Goal: Information Seeking & Learning: Compare options

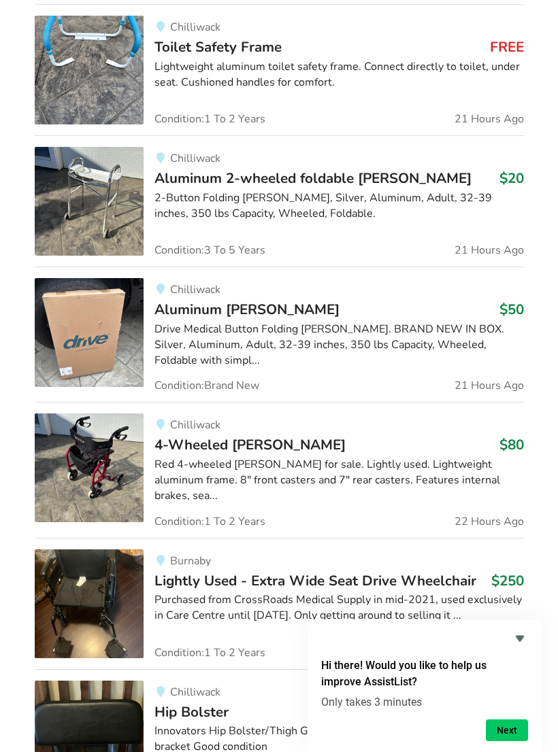
scroll to position [2012, 0]
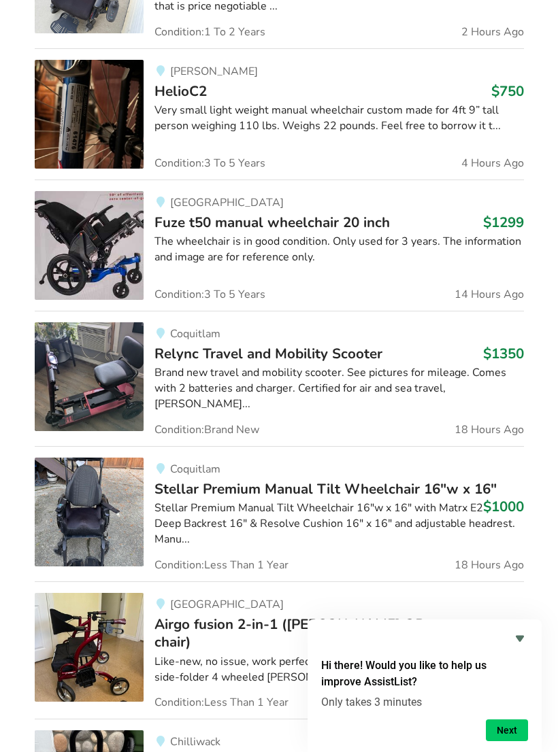
scroll to position [0, 0]
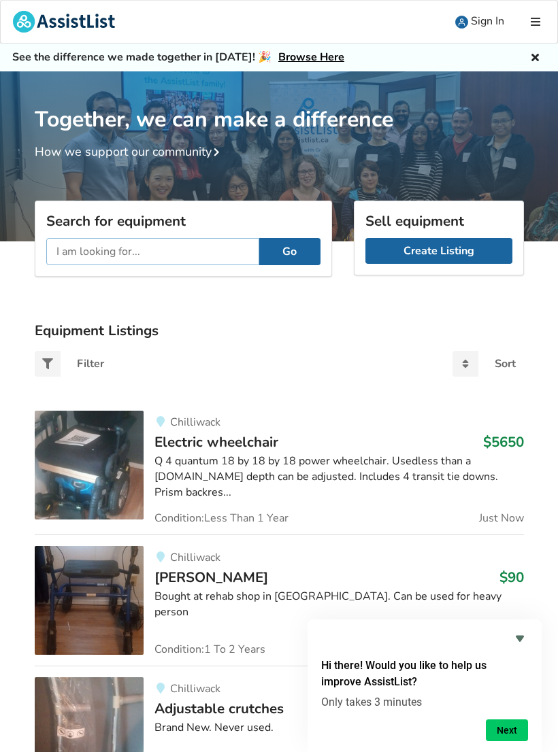
click at [65, 251] on input "text" at bounding box center [152, 251] width 213 height 27
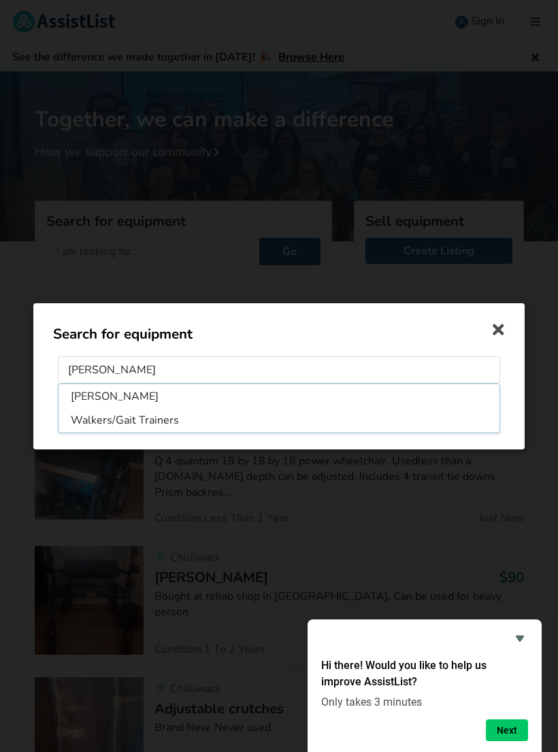
type input "[PERSON_NAME]"
click at [279, 412] on button "Go" at bounding box center [278, 412] width 61 height 26
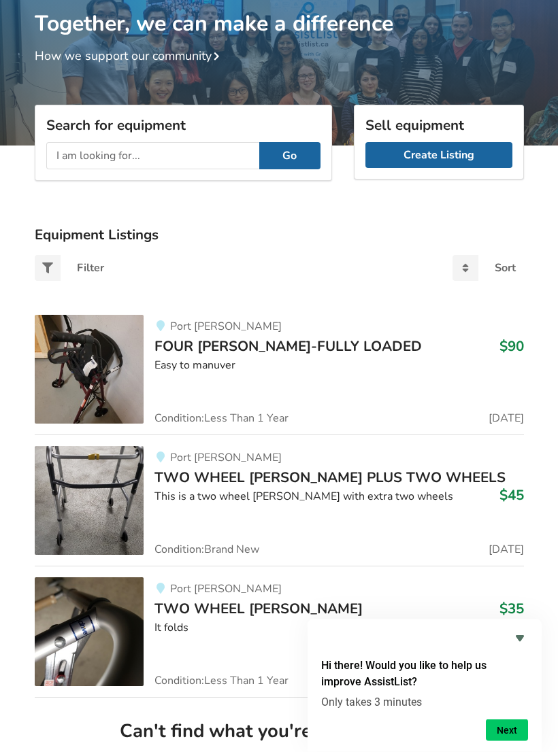
scroll to position [96, 0]
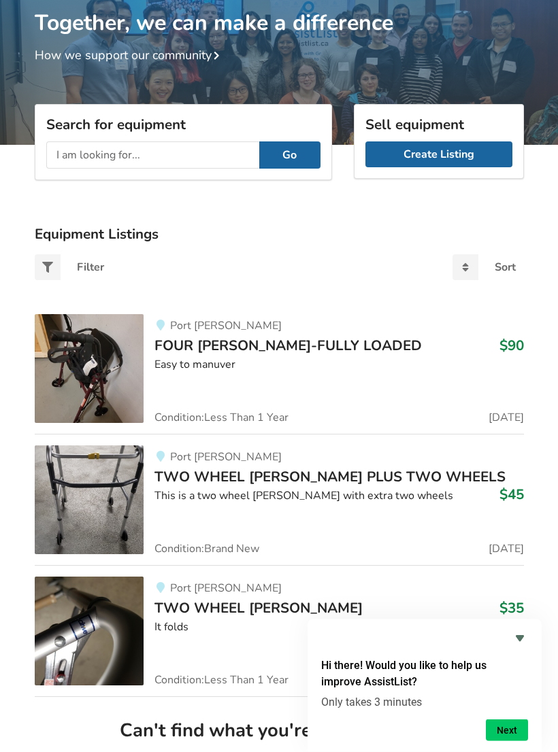
click at [103, 369] on img at bounding box center [89, 369] width 109 height 109
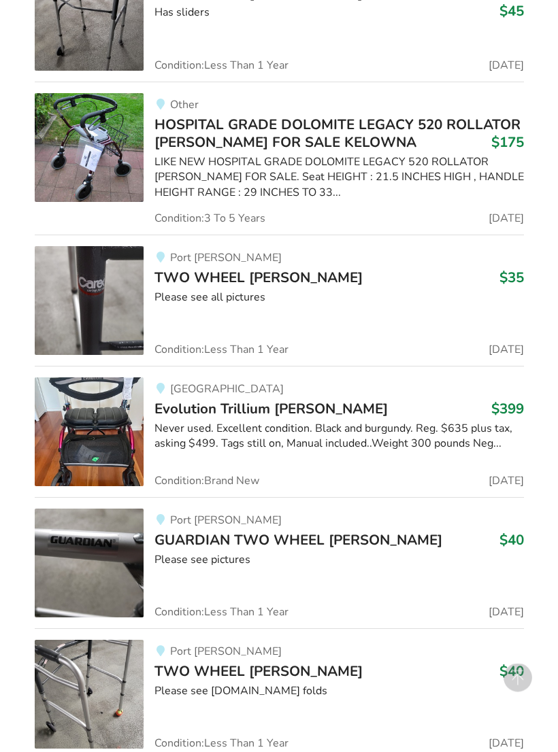
scroll to position [1116, 0]
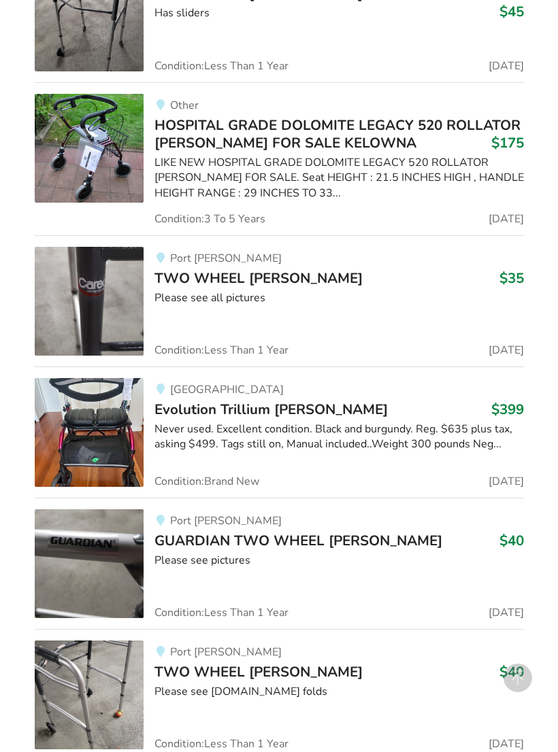
click at [227, 433] on div "Never used. Excellent condition. Black and burgundy. Reg. $635 plus tax, asking…" at bounding box center [338, 437] width 369 height 31
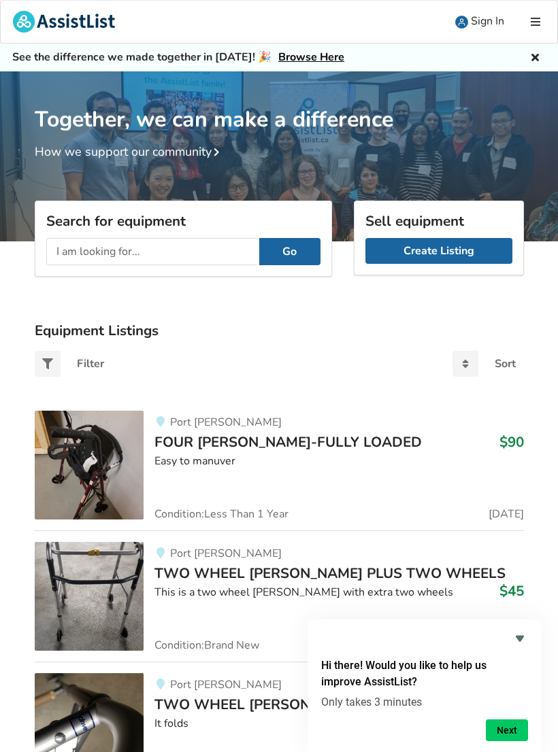
click at [192, 454] on div "Easy to manuver" at bounding box center [338, 462] width 369 height 16
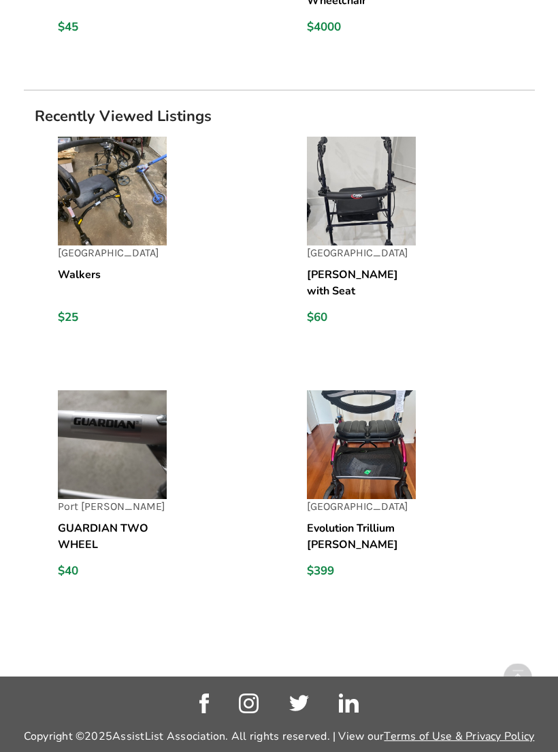
scroll to position [2011, 0]
click at [379, 444] on img at bounding box center [361, 445] width 109 height 109
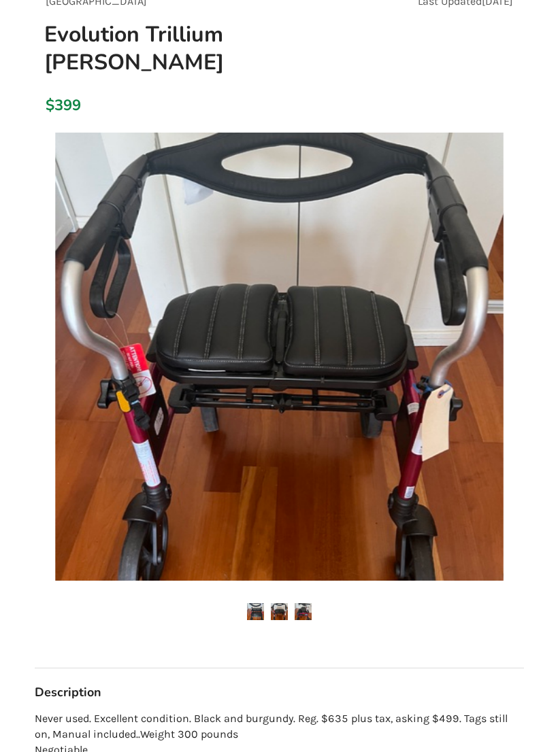
scroll to position [144, 0]
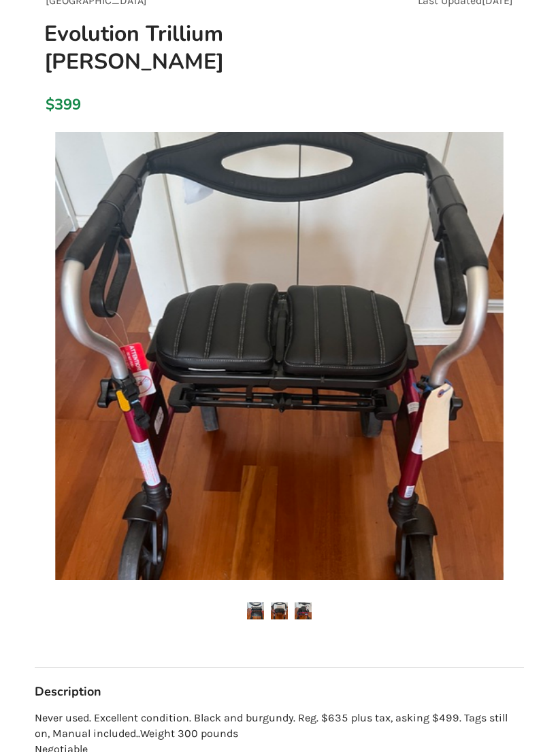
click at [278, 603] on img at bounding box center [279, 611] width 17 height 17
click at [155, 368] on img at bounding box center [279, 357] width 448 height 448
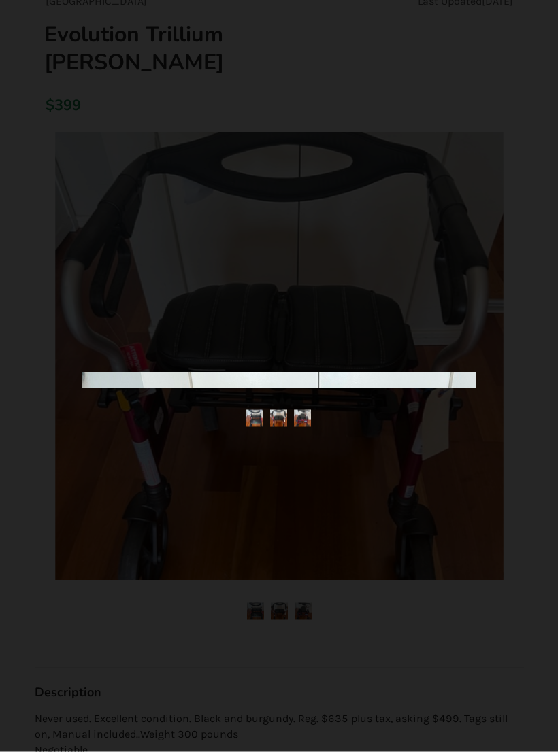
scroll to position [144, 0]
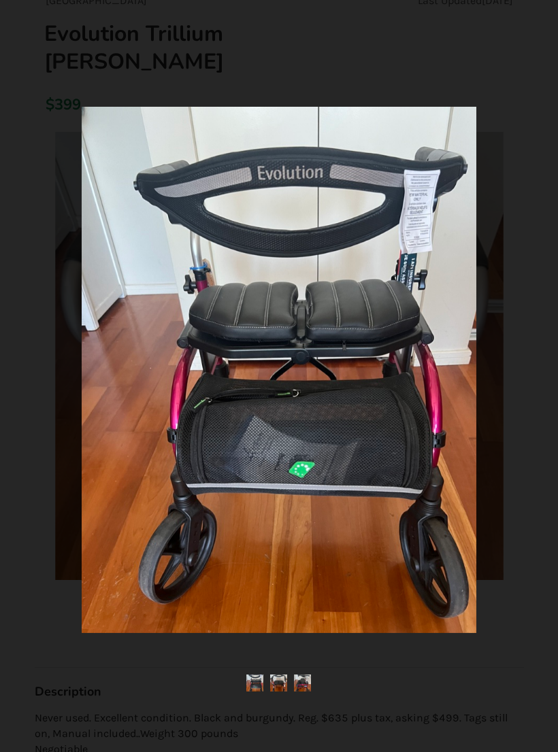
click at [246, 429] on img at bounding box center [279, 370] width 395 height 527
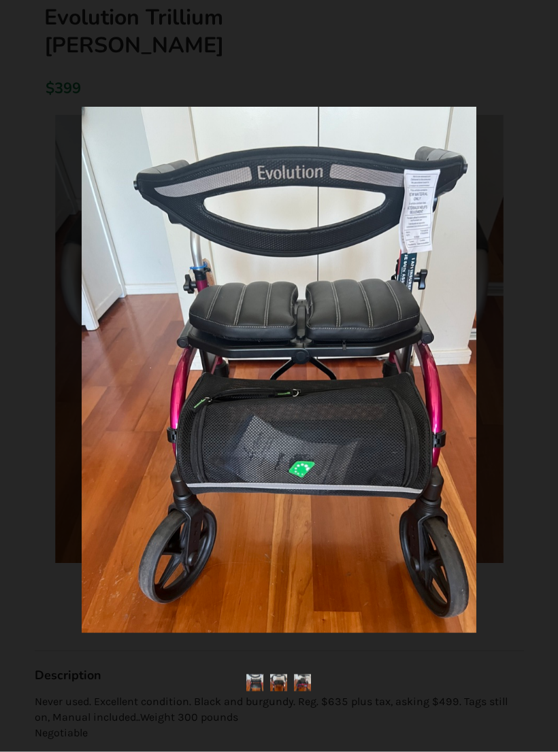
scroll to position [173, 0]
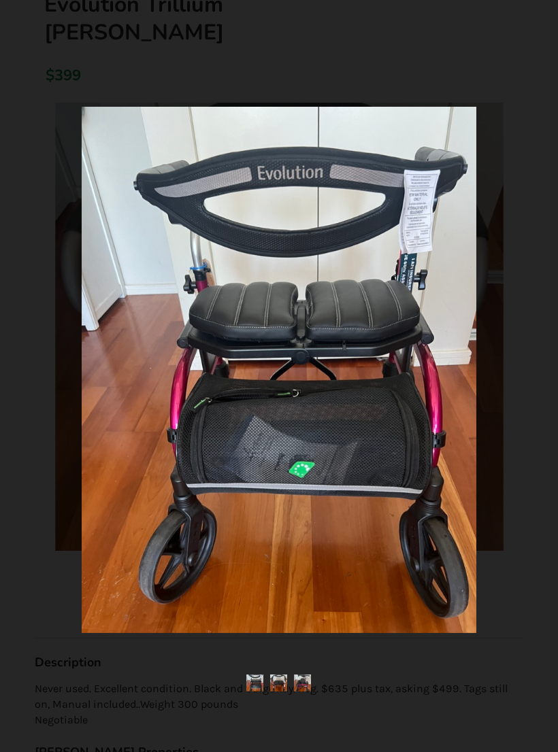
click at [201, 378] on img at bounding box center [279, 370] width 395 height 527
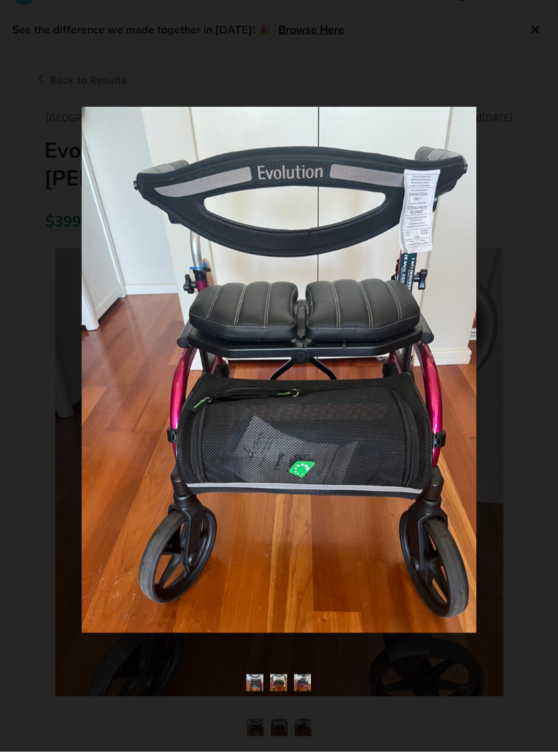
scroll to position [0, 0]
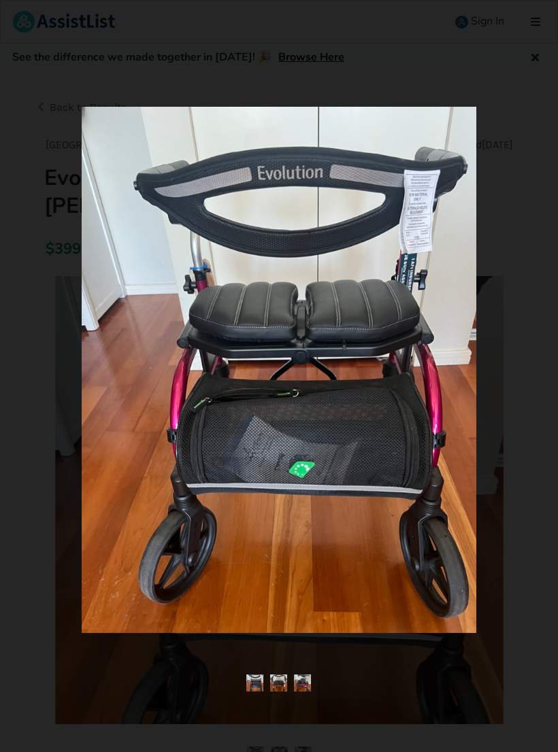
click at [303, 676] on img at bounding box center [303, 683] width 17 height 17
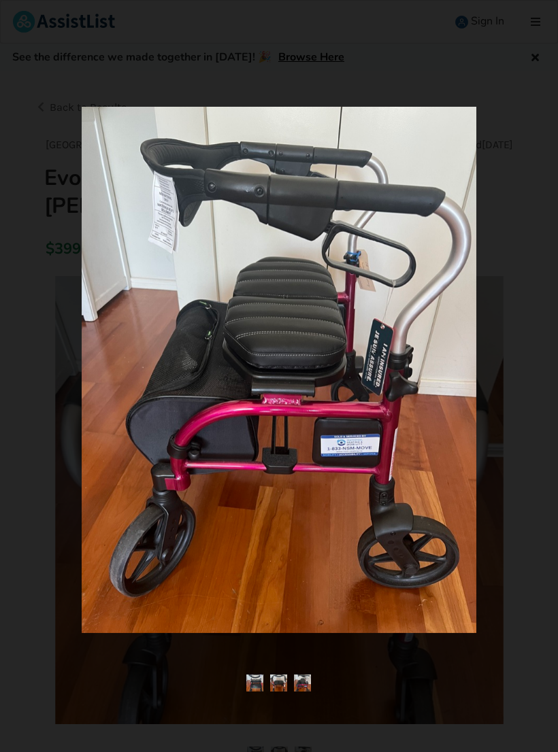
click at [47, 259] on div at bounding box center [278, 376] width 491 height 585
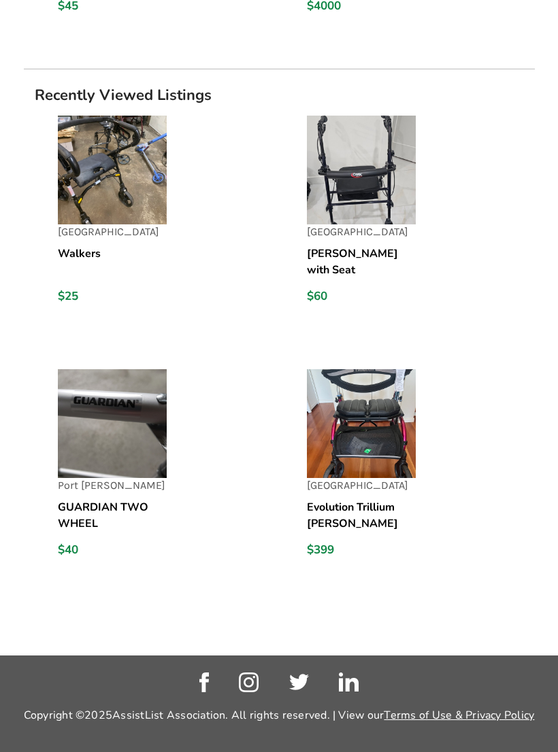
click at [357, 418] on img at bounding box center [361, 423] width 109 height 109
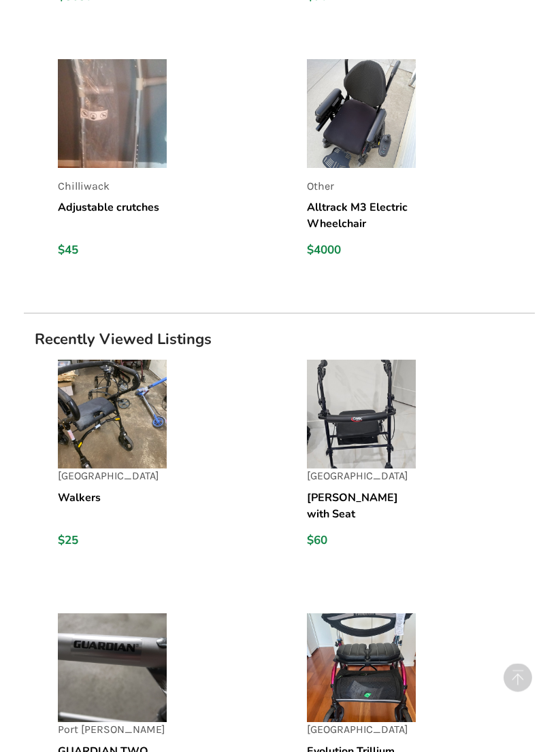
scroll to position [1810, 0]
